Goal: Contribute content

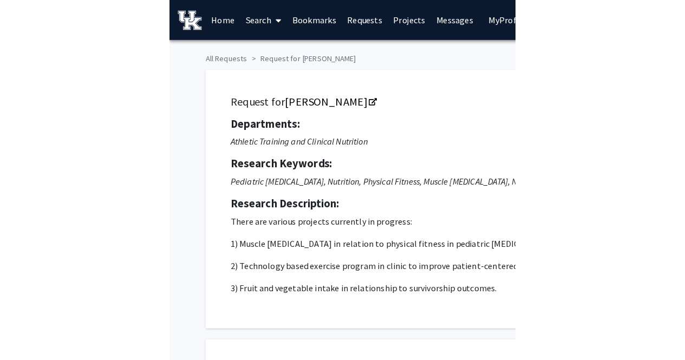
scroll to position [444, 0]
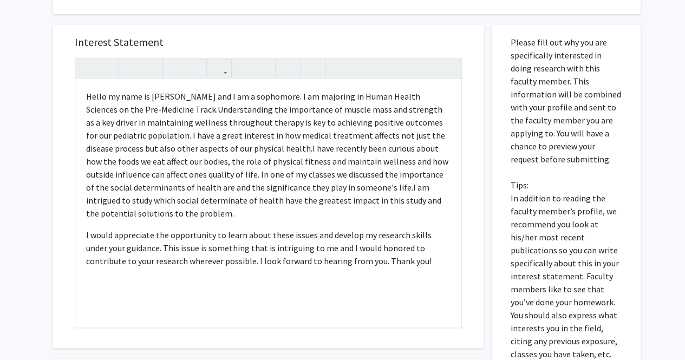
click at [337, 21] on div "Interest Statement Hello my name is [PERSON_NAME] and I am a sophomore. I am ma…" at bounding box center [268, 267] width 447 height 507
click at [178, 187] on span "I have recently been curious about how the foods we eat affect our bodies, the …" at bounding box center [267, 168] width 362 height 50
type textarea "<p>Hello my name is [PERSON_NAME] and I am a sophomore. I am majoring in Human …"
click at [174, 220] on div "Hello my name is [PERSON_NAME] and I am a sophomore. I am majoring in Human Hea…" at bounding box center [268, 203] width 386 height 248
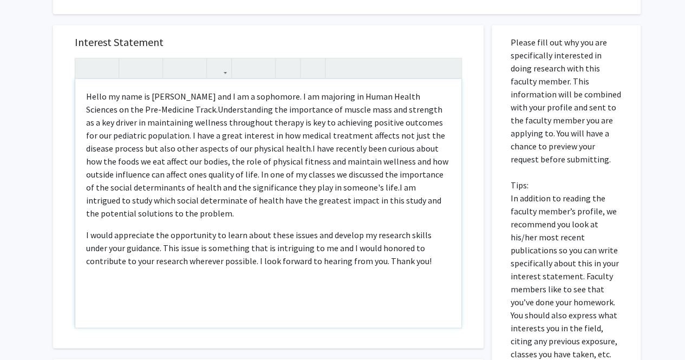
click at [161, 214] on p "Hello my name is [PERSON_NAME] and I am a sophomore. I am majoring in Human Hea…" at bounding box center [268, 155] width 364 height 130
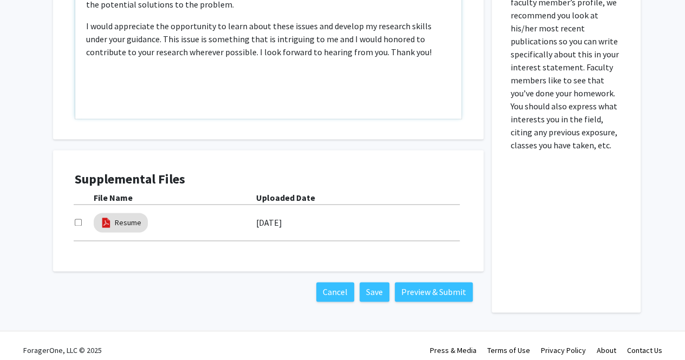
scroll to position [661, 0]
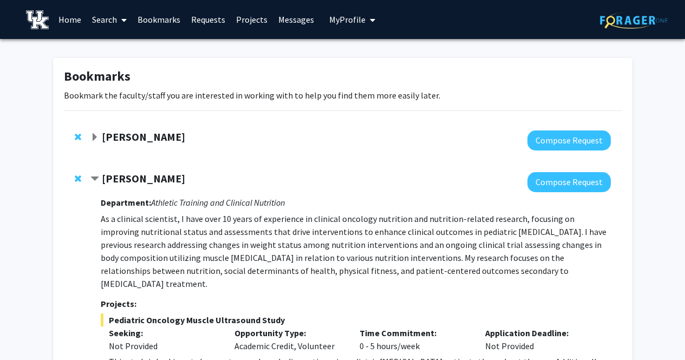
scroll to position [315, 0]
